Goal: Book appointment/travel/reservation

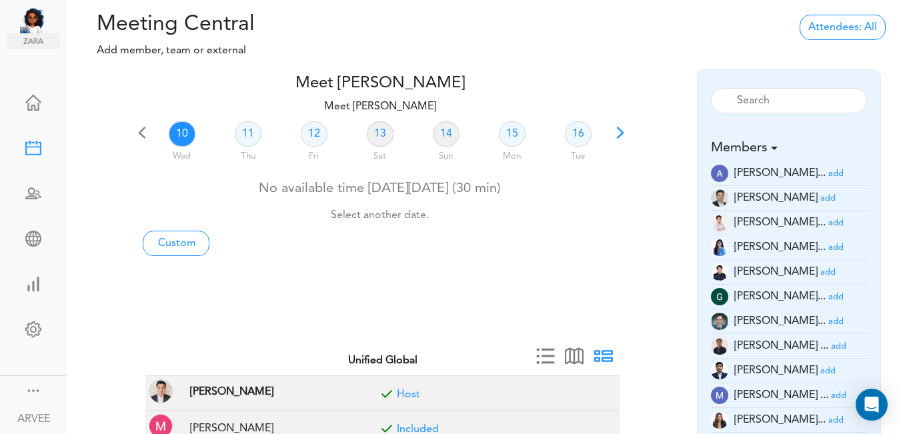
scroll to position [39, 0]
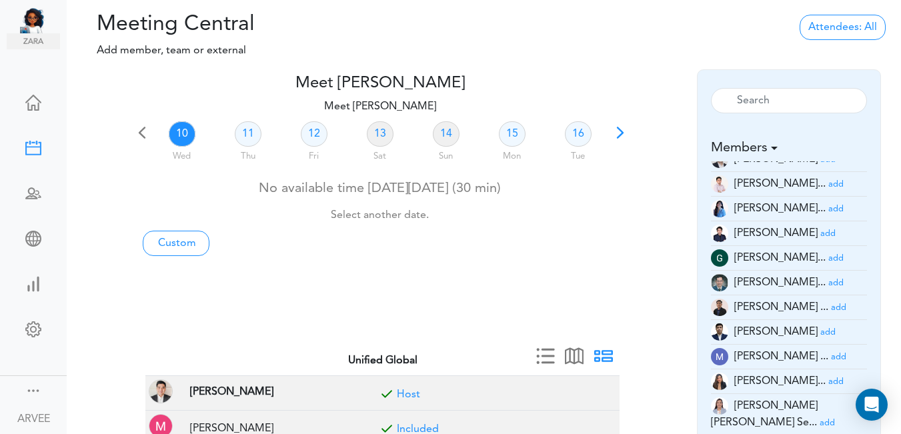
click at [618, 135] on span at bounding box center [620, 137] width 19 height 19
click at [513, 132] on link "22" at bounding box center [512, 133] width 27 height 25
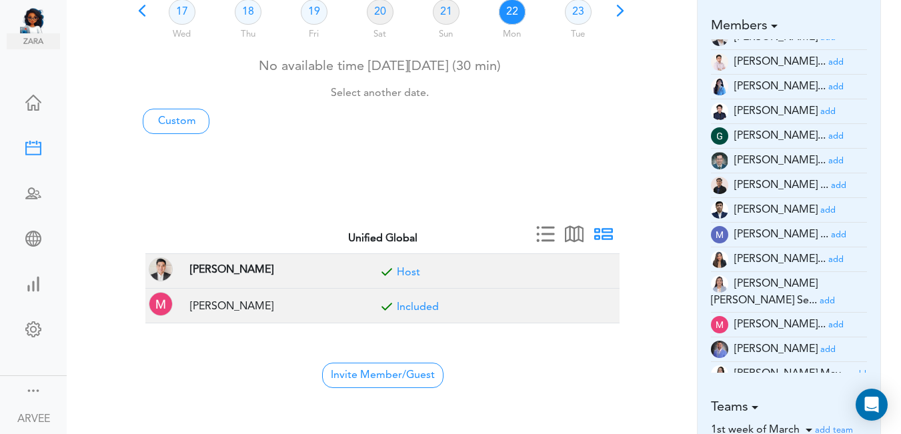
scroll to position [137, 0]
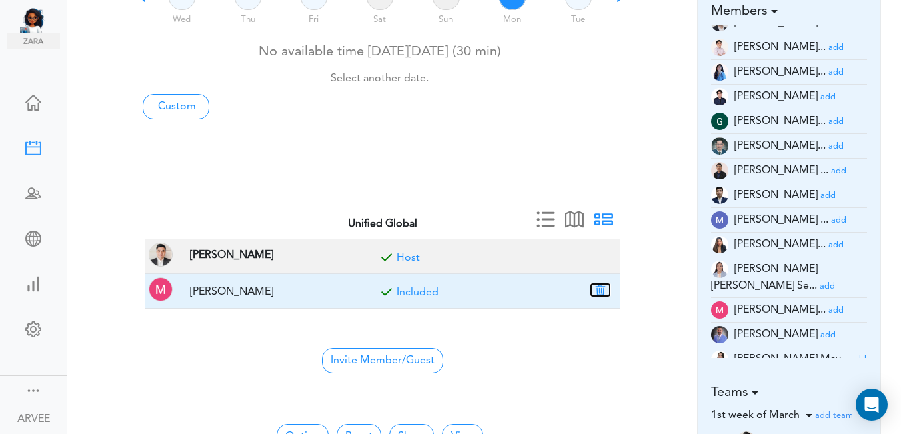
click at [605, 293] on button "button" at bounding box center [600, 290] width 19 height 12
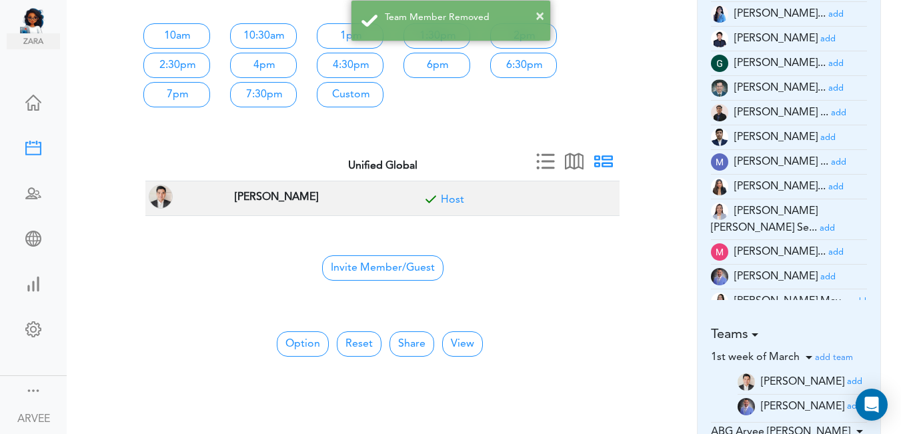
scroll to position [315, 0]
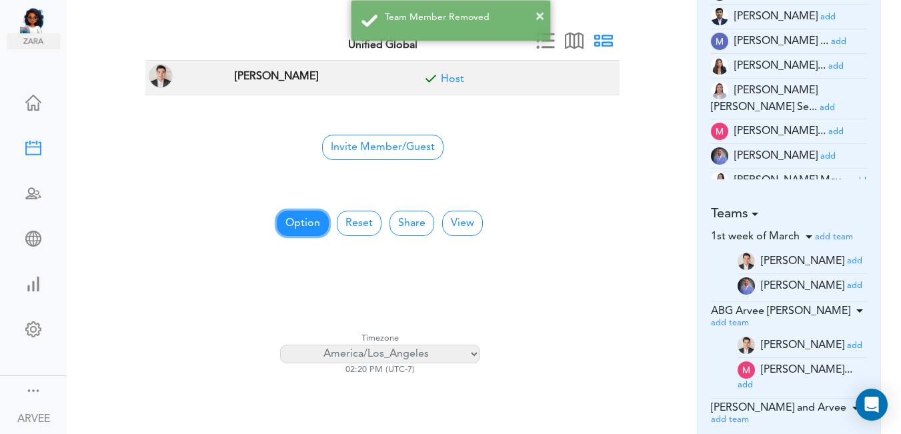
click at [297, 216] on button "Option" at bounding box center [303, 223] width 52 height 25
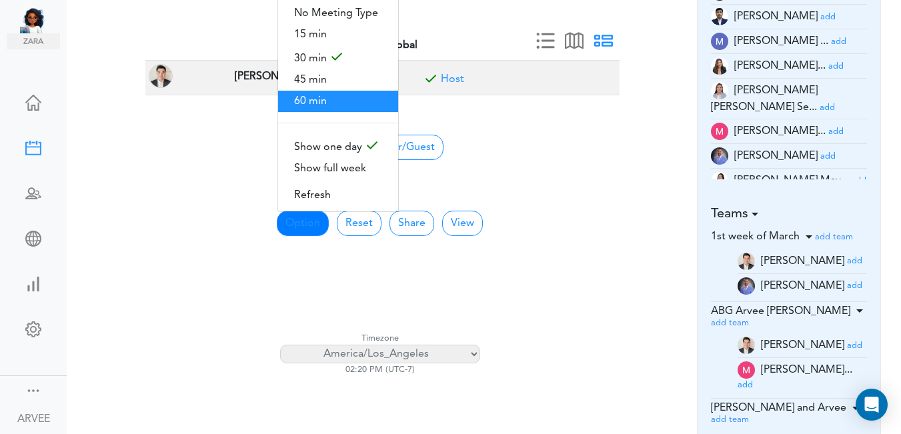
click at [301, 93] on span "60 min" at bounding box center [338, 101] width 120 height 21
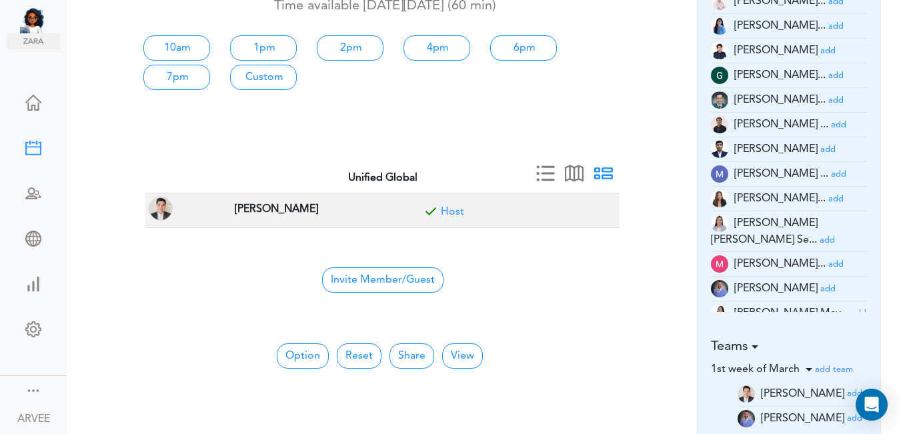
scroll to position [19, 0]
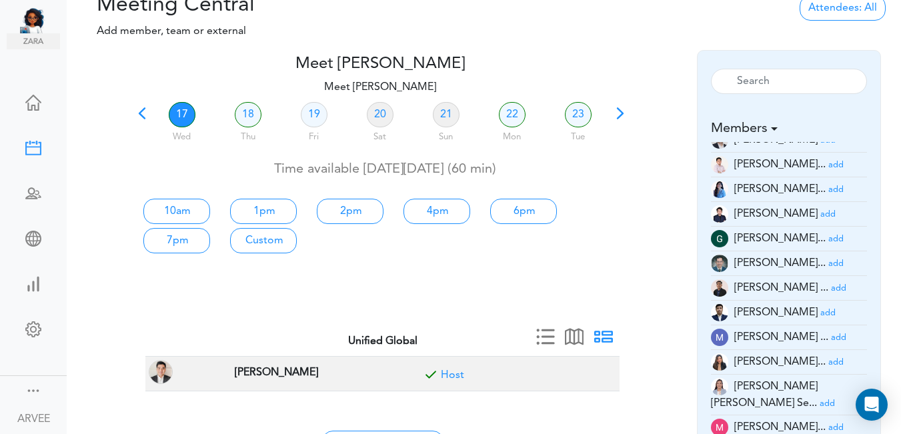
click at [898, 55] on div "Meet [PERSON_NAME] team->name team->description at client_name" at bounding box center [484, 267] width 834 height 434
click at [509, 110] on link "22" at bounding box center [512, 114] width 27 height 25
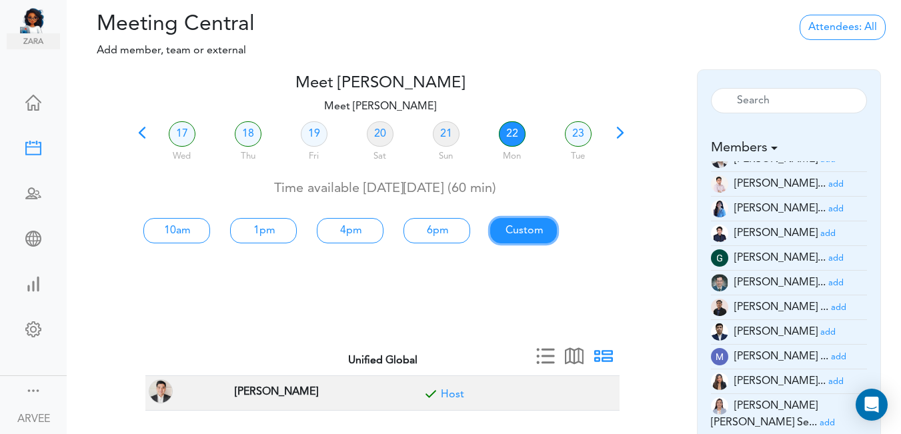
click at [528, 233] on link "Custom" at bounding box center [523, 230] width 67 height 25
type input "Meet [PERSON_NAME]"
type input "[URL][DOMAIN_NAME][SECURITY_DATA]"
type input "[DATE]T10:00"
type input "[DATE]T11:00"
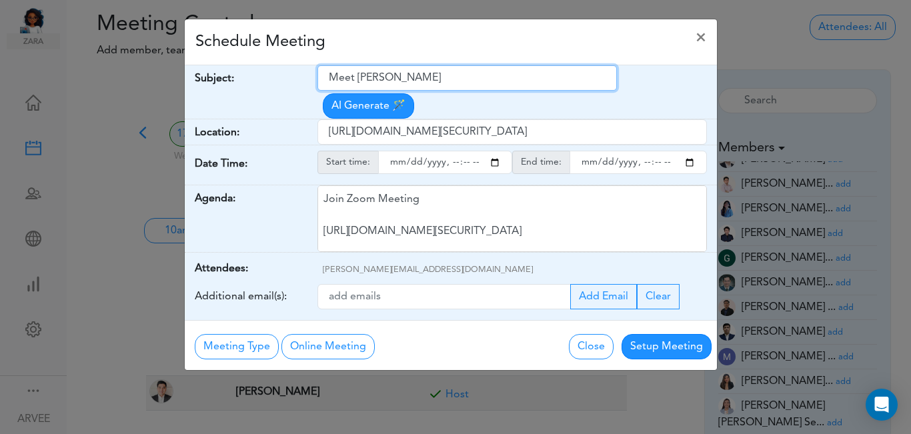
click at [331, 77] on input "Meet [PERSON_NAME]" at bounding box center [466, 77] width 299 height 25
drag, startPoint x: 331, startPoint y: 77, endPoint x: 439, endPoint y: 79, distance: 108.0
click at [439, 79] on input "Meet [PERSON_NAME]" at bounding box center [466, 77] width 299 height 25
paste input "paid consultation - [PERSON_NAME] (TWE)"
click at [333, 74] on input "paid consultation - [PERSON_NAME] (TWE)" at bounding box center [466, 77] width 299 height 25
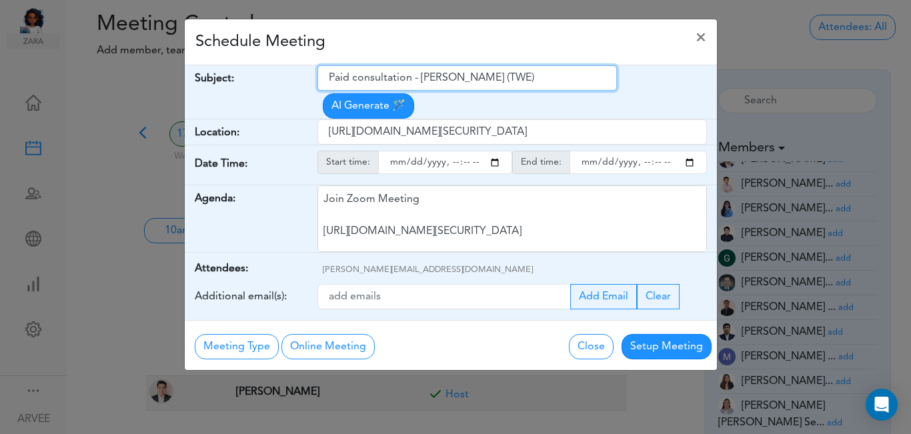
click at [357, 77] on input "Paid consultation - [PERSON_NAME] (TWE)" at bounding box center [466, 77] width 299 height 25
type input "Paid Consultation - [PERSON_NAME] (TWE)"
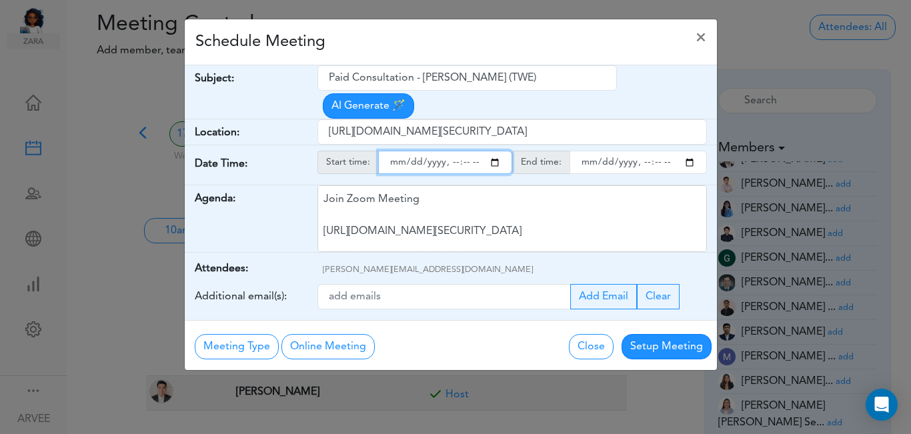
click at [495, 151] on input "starttime" at bounding box center [445, 162] width 134 height 23
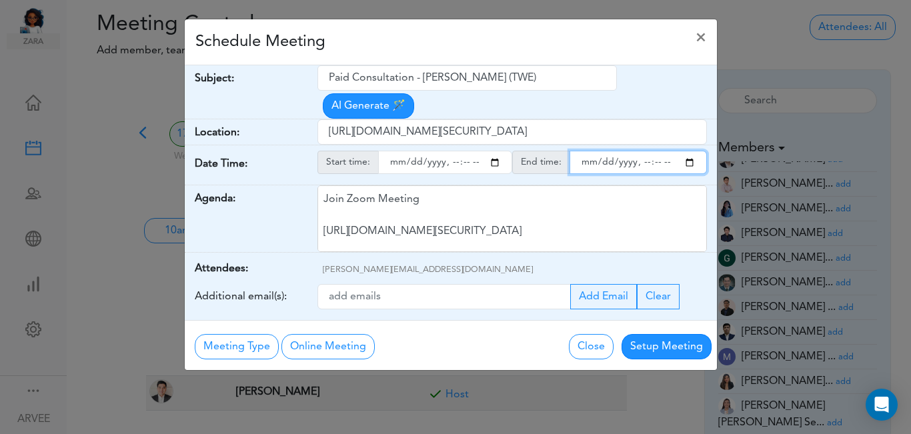
type input "[DATE]T14:00"
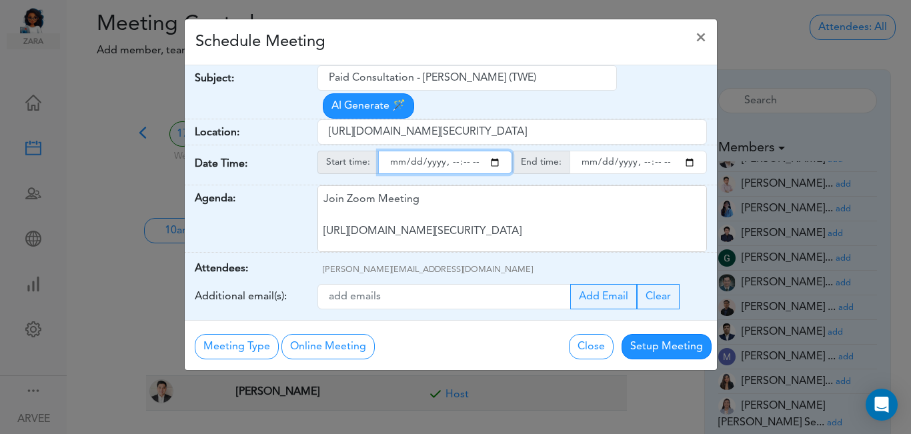
click at [687, 151] on input "endtime" at bounding box center [637, 162] width 137 height 23
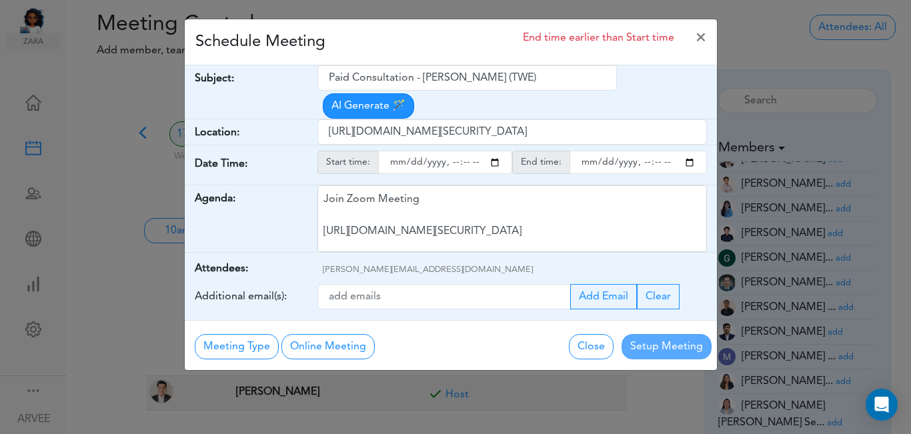
type input "[DATE]T15:00"
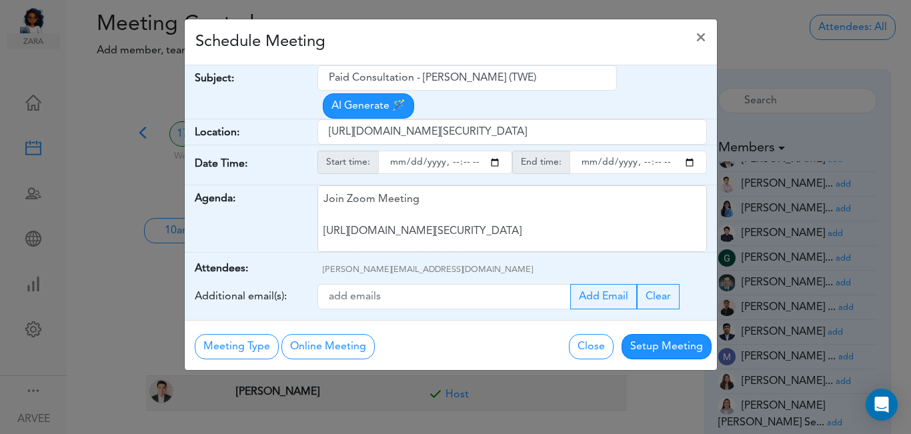
click at [412, 37] on div "Schedule Meeting ×" at bounding box center [451, 42] width 532 height 46
click at [672, 334] on button "Setup Meeting" at bounding box center [666, 346] width 90 height 25
